Goal: Task Accomplishment & Management: Use online tool/utility

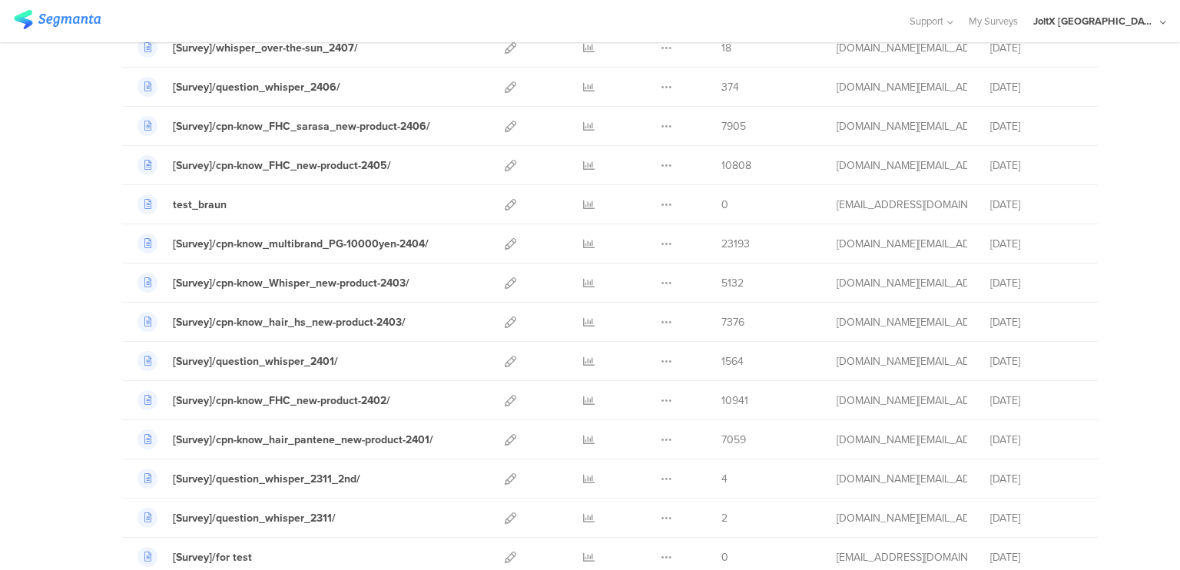
scroll to position [1195, 0]
click at [505, 238] on icon at bounding box center [511, 244] width 12 height 12
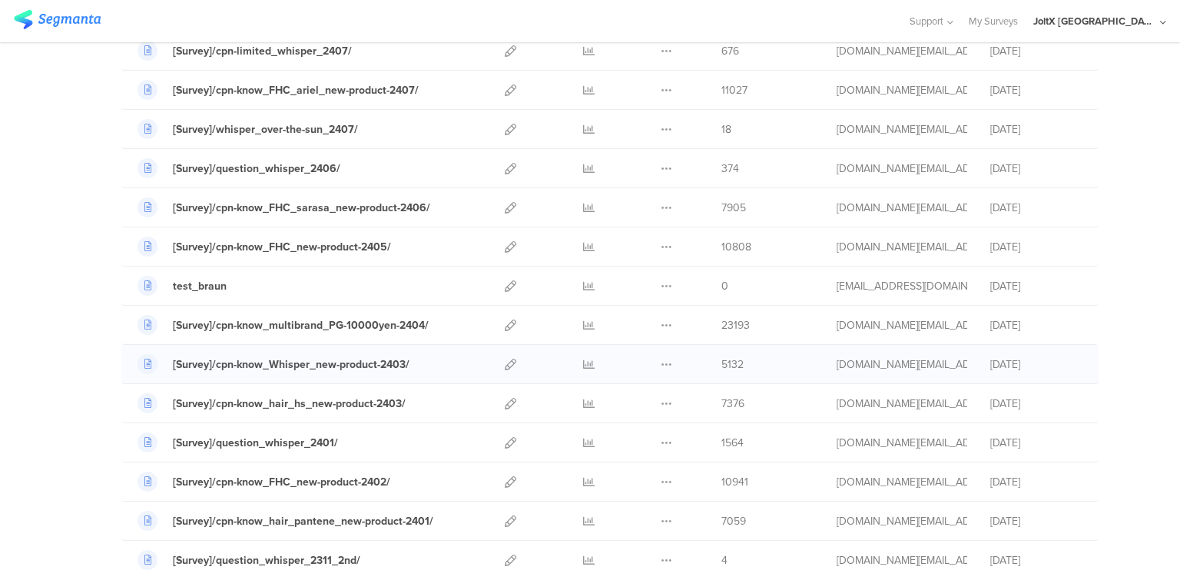
scroll to position [1112, 0]
click at [282, 169] on div "[Survey]/question_whisper_2406/" at bounding box center [256, 170] width 167 height 16
click at [505, 125] on icon at bounding box center [511, 131] width 12 height 12
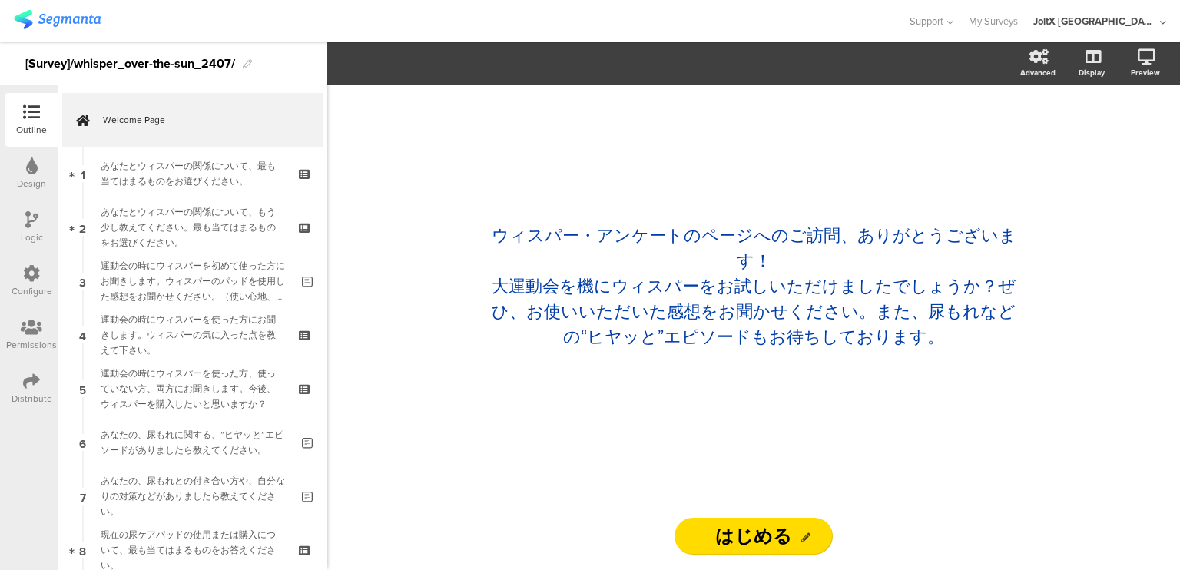
click at [28, 385] on icon at bounding box center [31, 381] width 17 height 17
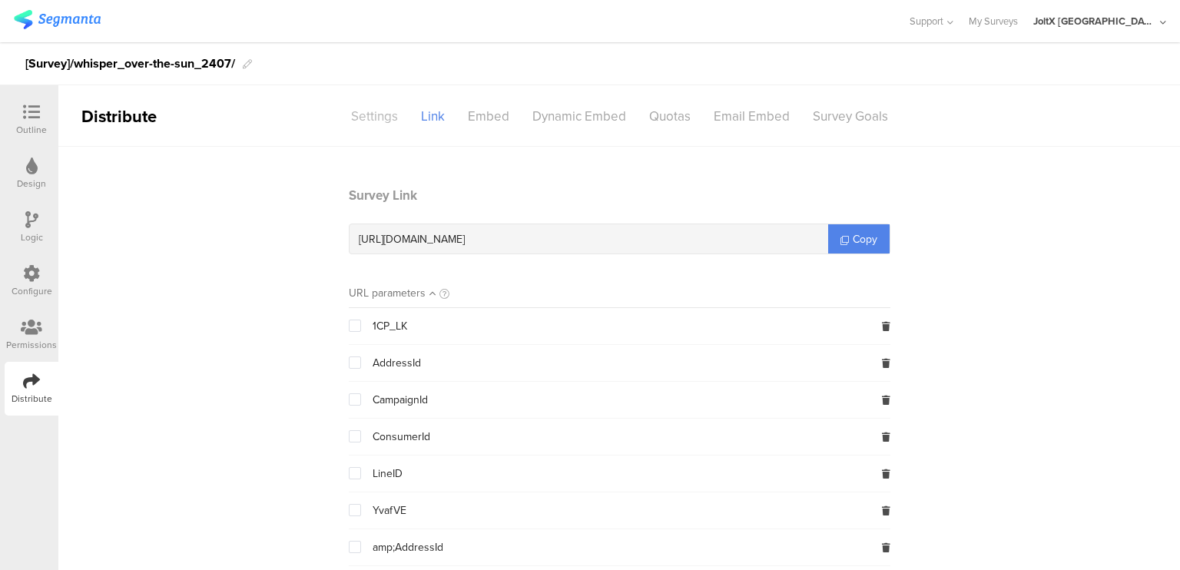
click at [387, 113] on div "Settings" at bounding box center [375, 116] width 70 height 27
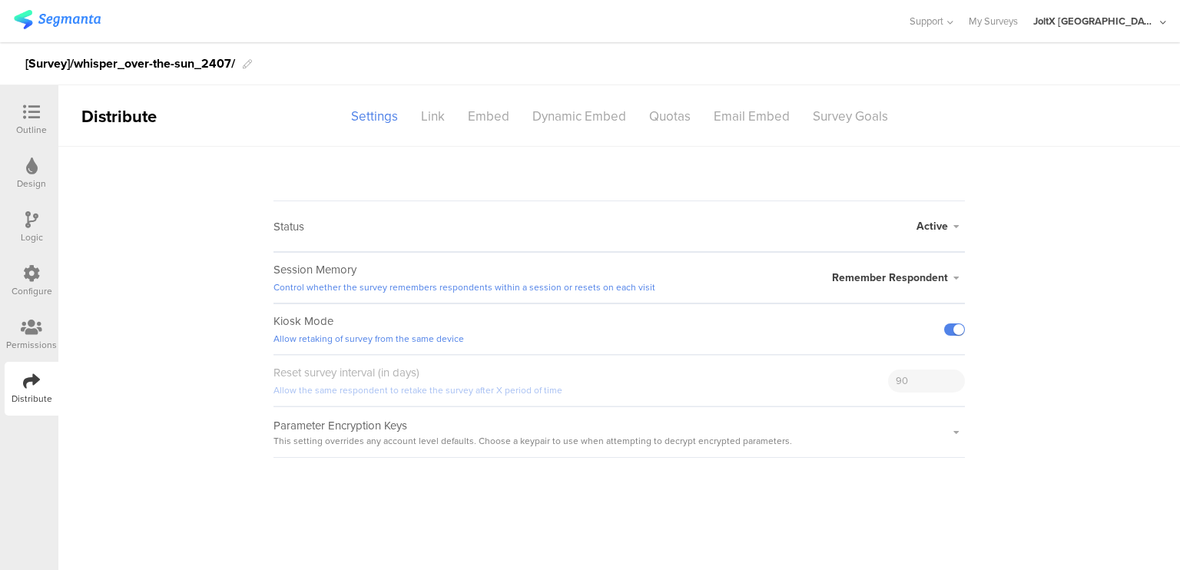
click at [432, 101] on sg-section-page-header "Distribute Settings Link Embed Dynamic Embed Quotas Email Embed Survey Goals" at bounding box center [619, 115] width 1122 height 61
click at [436, 127] on div "Link" at bounding box center [432, 116] width 47 height 27
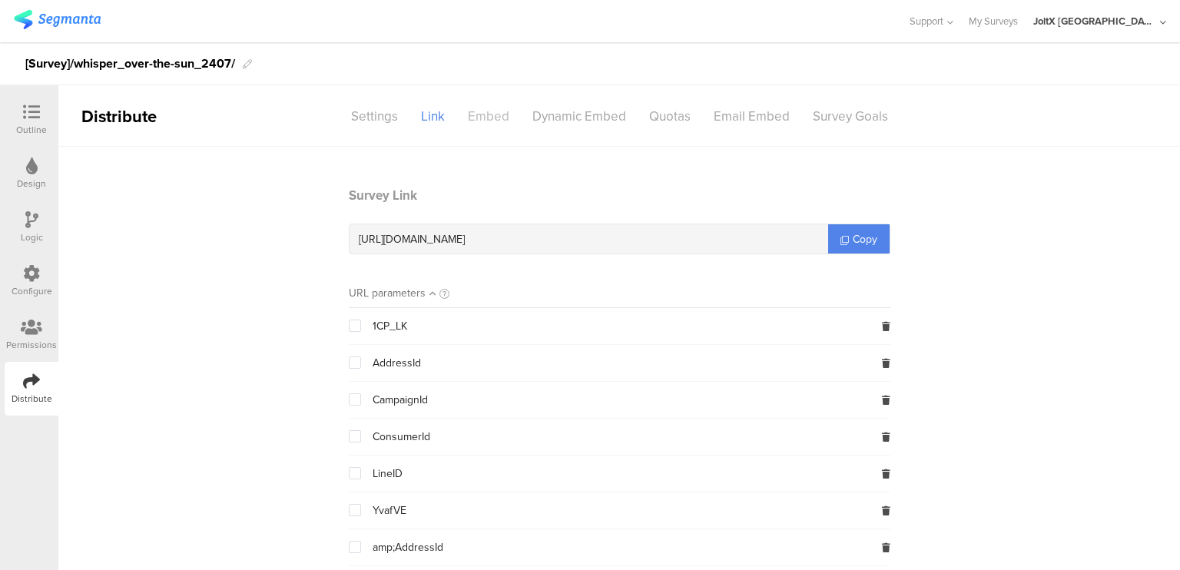
click at [486, 115] on div "Embed" at bounding box center [488, 116] width 65 height 27
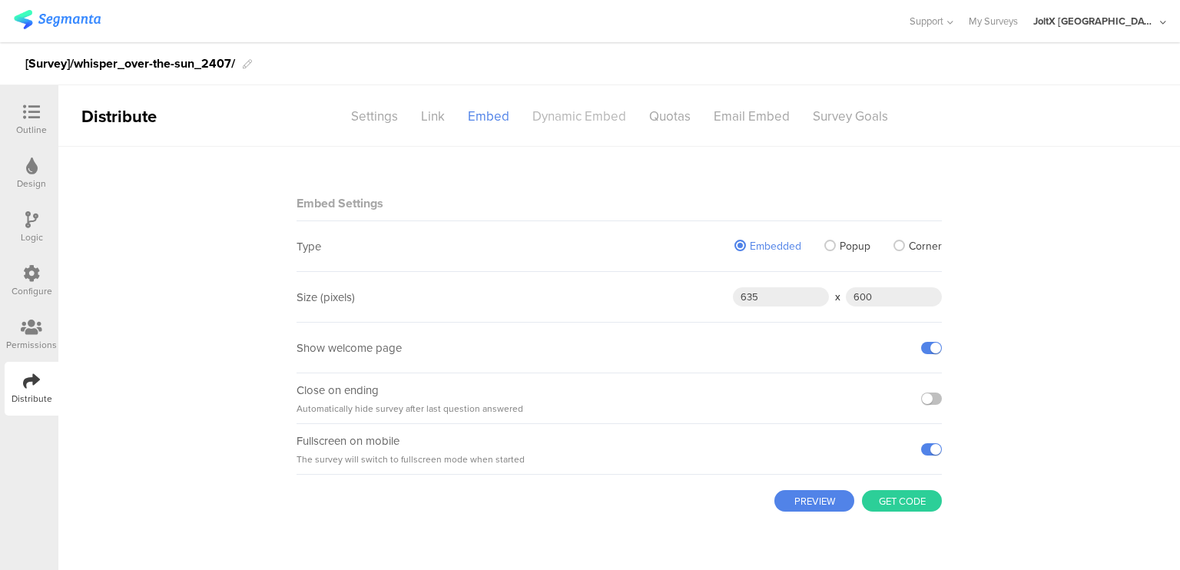
click at [572, 114] on div "Dynamic Embed" at bounding box center [579, 116] width 117 height 27
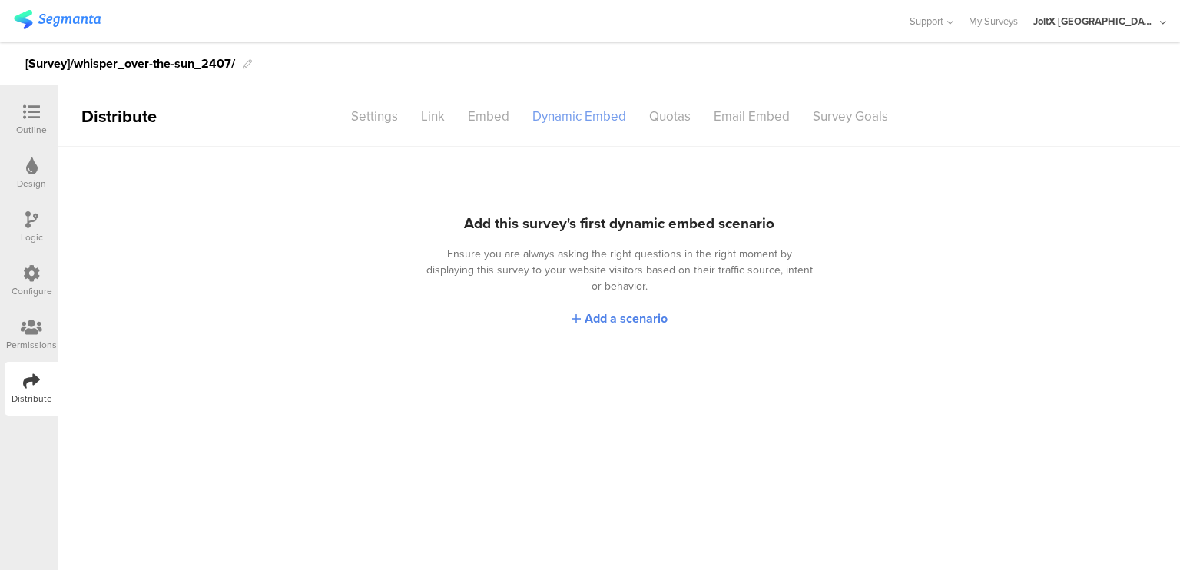
click at [629, 113] on div "Dynamic Embed" at bounding box center [579, 116] width 117 height 27
click at [649, 114] on div "Quotas" at bounding box center [670, 116] width 65 height 27
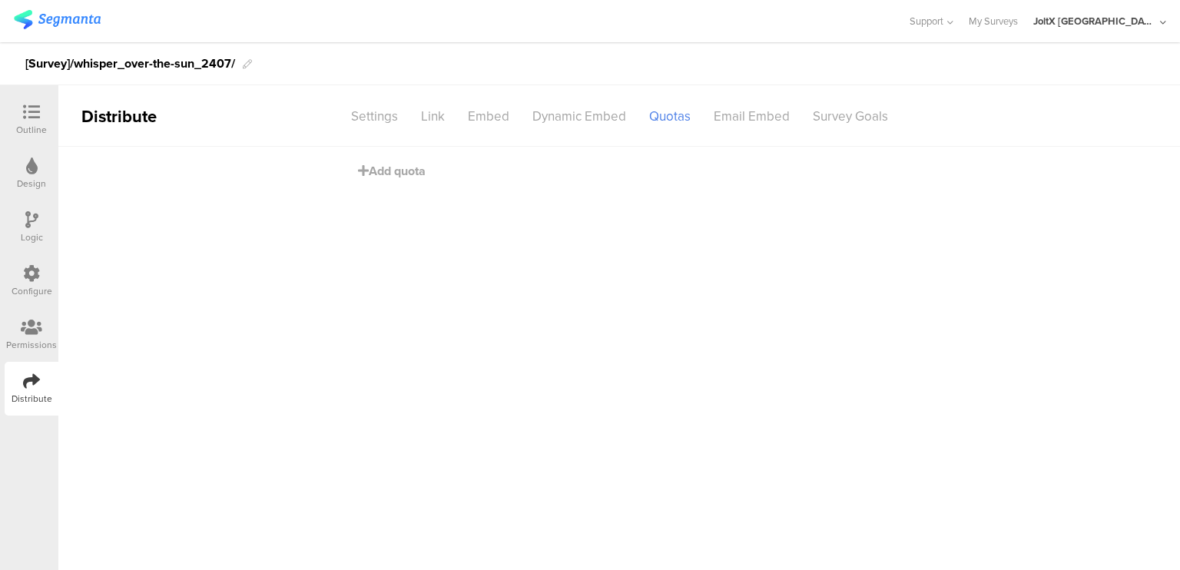
click at [38, 300] on div "Configure" at bounding box center [32, 281] width 54 height 54
